Goal: Find specific page/section: Find specific page/section

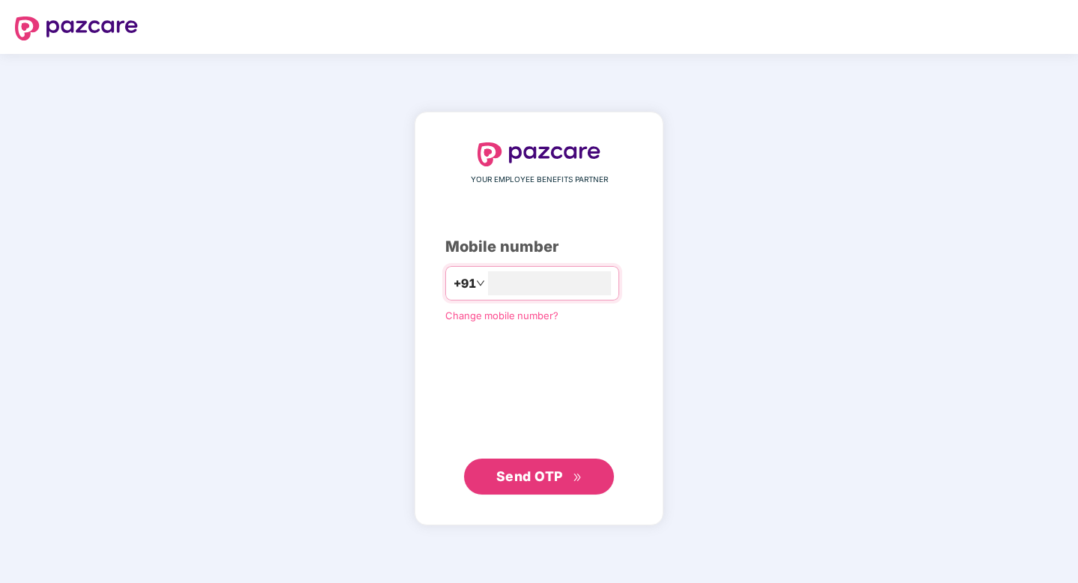
type input "**********"
click at [542, 481] on span "Send OTP" at bounding box center [529, 477] width 67 height 16
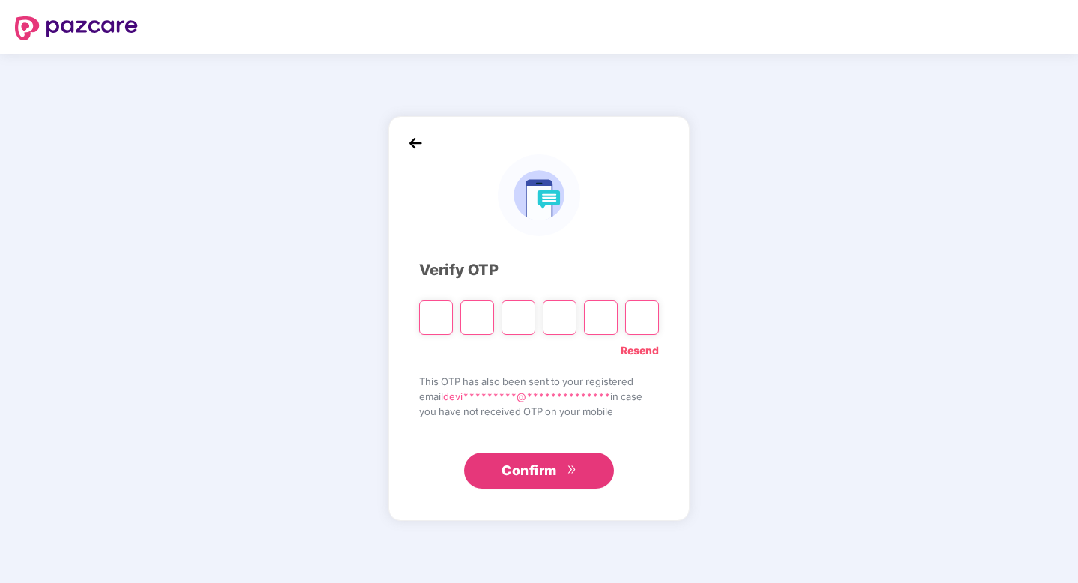
type input "*"
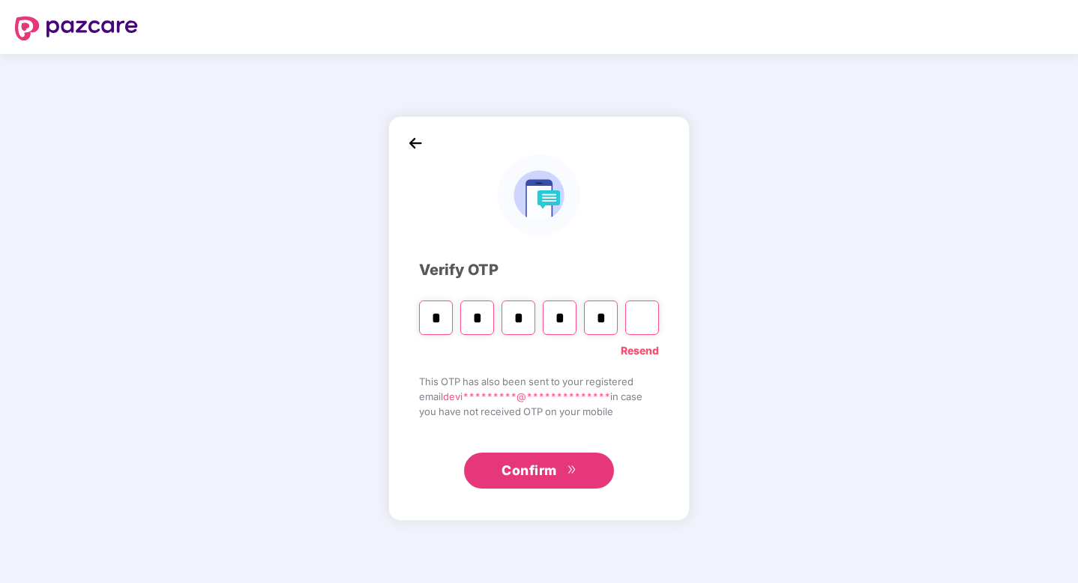
type input "*"
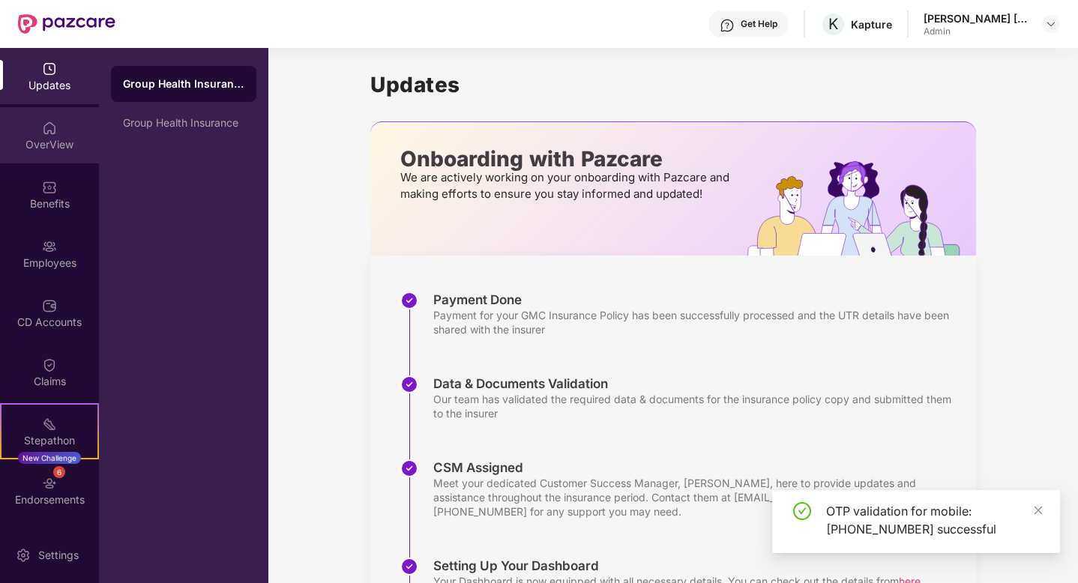
click at [49, 138] on div "OverView" at bounding box center [49, 144] width 99 height 15
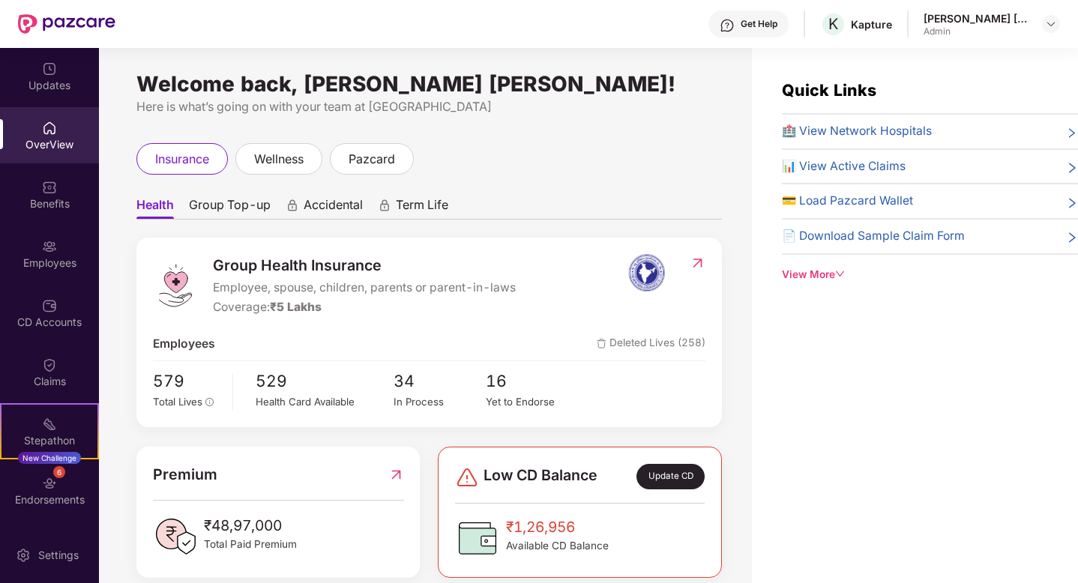
click at [697, 267] on img at bounding box center [698, 263] width 16 height 15
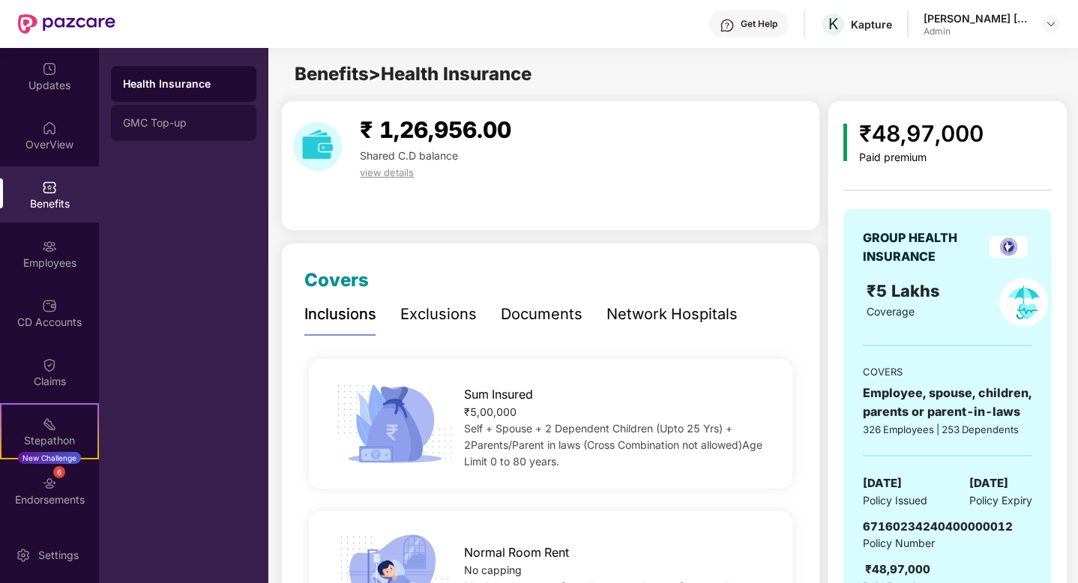
click at [194, 131] on div "GMC Top-up" at bounding box center [183, 123] width 145 height 36
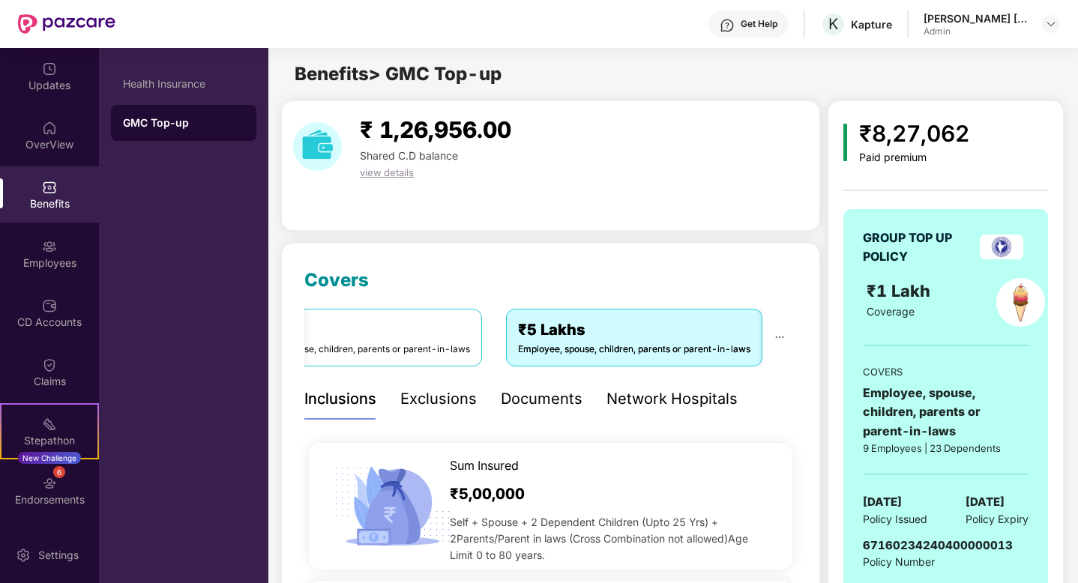
click at [543, 401] on div "Documents" at bounding box center [542, 399] width 82 height 23
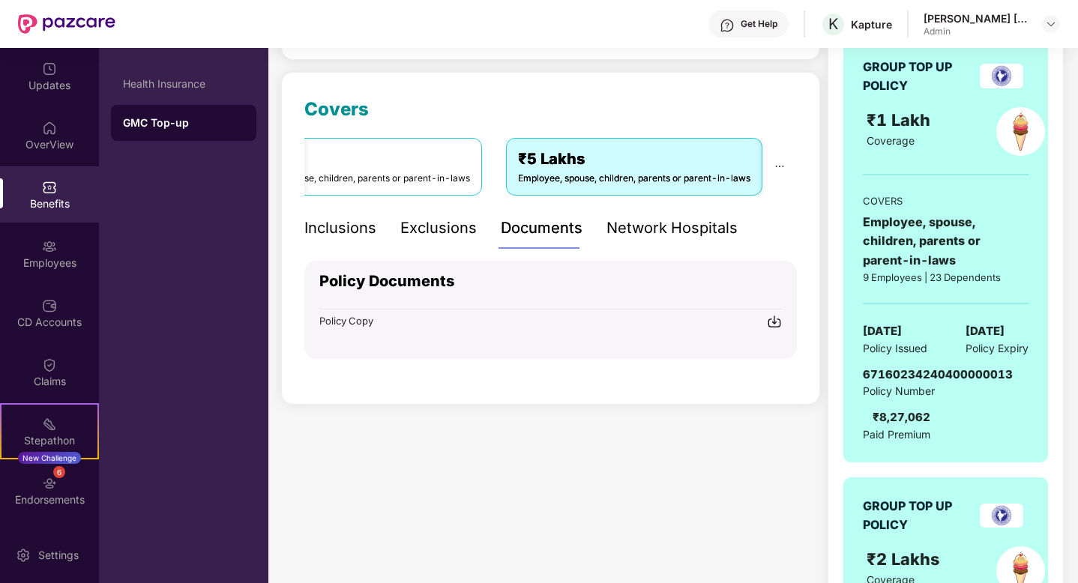
scroll to position [200, 0]
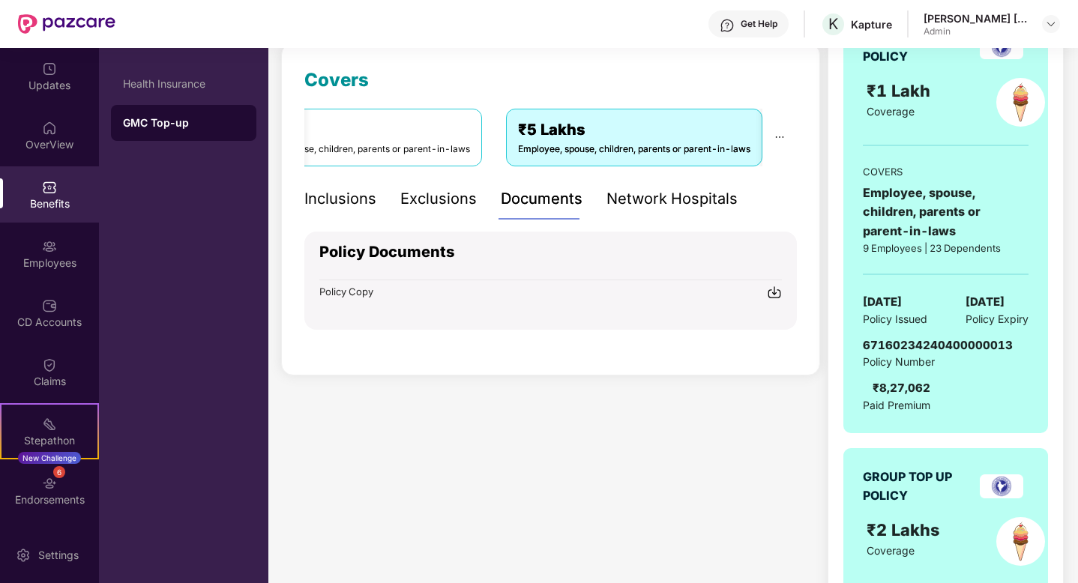
click at [772, 290] on img at bounding box center [774, 292] width 15 height 15
